Goal: Information Seeking & Learning: Learn about a topic

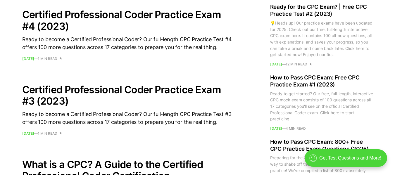
scroll to position [608, 0]
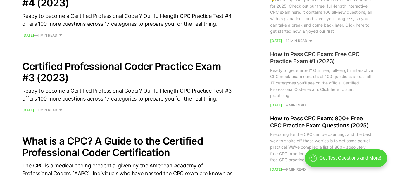
click at [336, 59] on h2 "How to Pass CPC Exam: Free CPC Practice Exam #1 (2023)" at bounding box center [321, 58] width 103 height 14
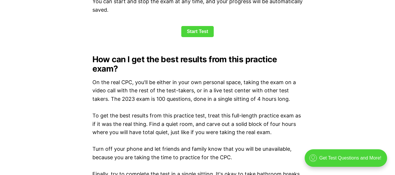
scroll to position [842, 0]
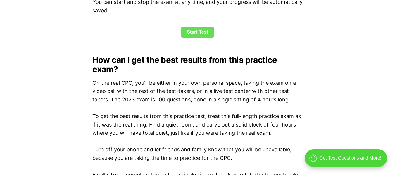
click at [198, 33] on link "Start Test" at bounding box center [197, 32] width 32 height 11
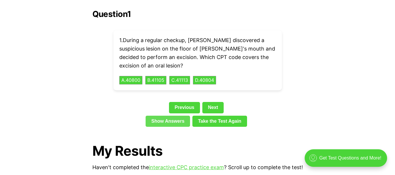
click at [169, 116] on link "Show Answers" at bounding box center [168, 121] width 44 height 11
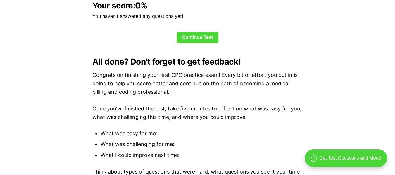
click at [204, 30] on div "Your score: 0 % You haven't answered any questions yet! Continue Test" at bounding box center [197, 22] width 211 height 42
click at [205, 39] on link "Continue Test" at bounding box center [198, 37] width 42 height 11
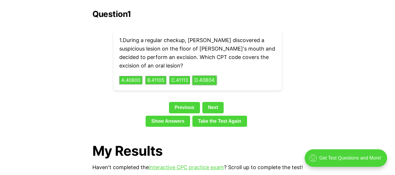
click at [217, 76] on button "D . 40804" at bounding box center [204, 80] width 24 height 9
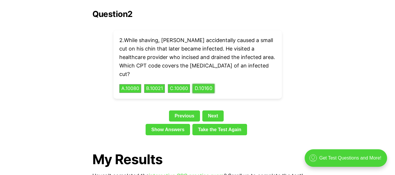
click at [214, 84] on button "D . 10160" at bounding box center [203, 88] width 22 height 9
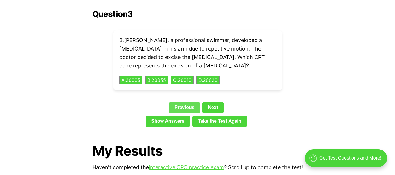
click at [189, 102] on link "Previous" at bounding box center [184, 107] width 31 height 11
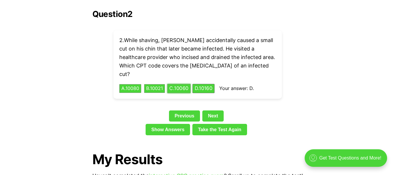
click at [185, 84] on button "C . 10060" at bounding box center [178, 88] width 23 height 9
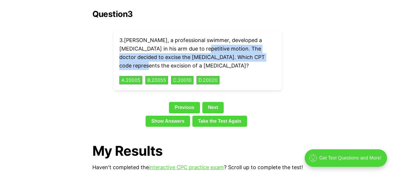
drag, startPoint x: 184, startPoint y: 39, endPoint x: 259, endPoint y: 48, distance: 76.3
click at [259, 48] on p "3 . Lucas, a professional swimmer, developed a cyst in his arm due to repetitiv…" at bounding box center [197, 53] width 157 height 34
copy p "he doctor decided to excise the cyst. Which CPT code represents the excision of…"
click at [164, 76] on button "B . 20055" at bounding box center [157, 80] width 24 height 9
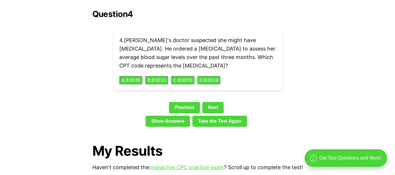
click at [163, 78] on div "4 . Ella's doctor suspected she might have diabetes. He ordered a Hemoglobin A1…" at bounding box center [197, 60] width 168 height 60
click at [163, 76] on button "B . 83033" at bounding box center [157, 80] width 24 height 9
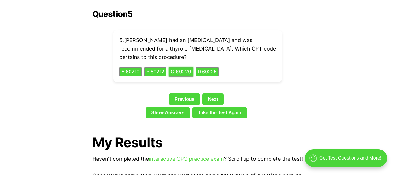
click at [182, 67] on button "C . 60220" at bounding box center [181, 71] width 25 height 9
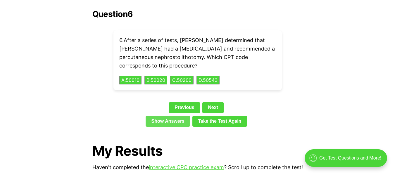
click at [170, 116] on link "Show Answers" at bounding box center [168, 121] width 44 height 11
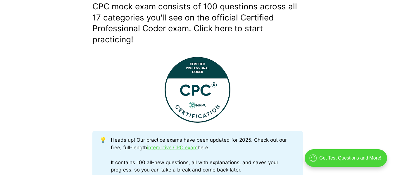
scroll to position [35, 0]
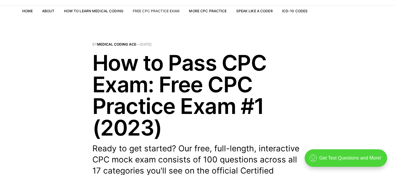
click at [158, 10] on link "Free CPC Practice Exam" at bounding box center [156, 11] width 47 height 4
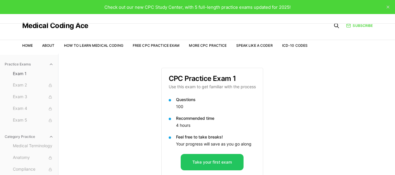
scroll to position [4, 0]
